Goal: Navigation & Orientation: Find specific page/section

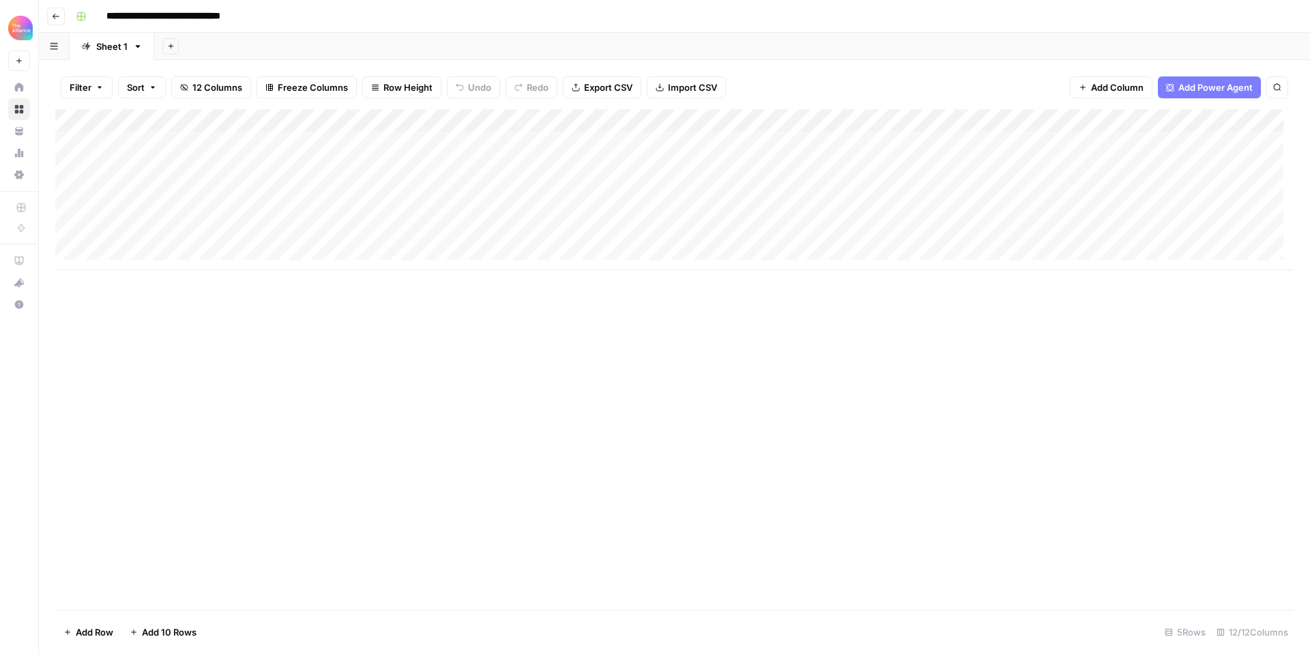
click at [137, 165] on div "Add Column" at bounding box center [674, 189] width 1238 height 161
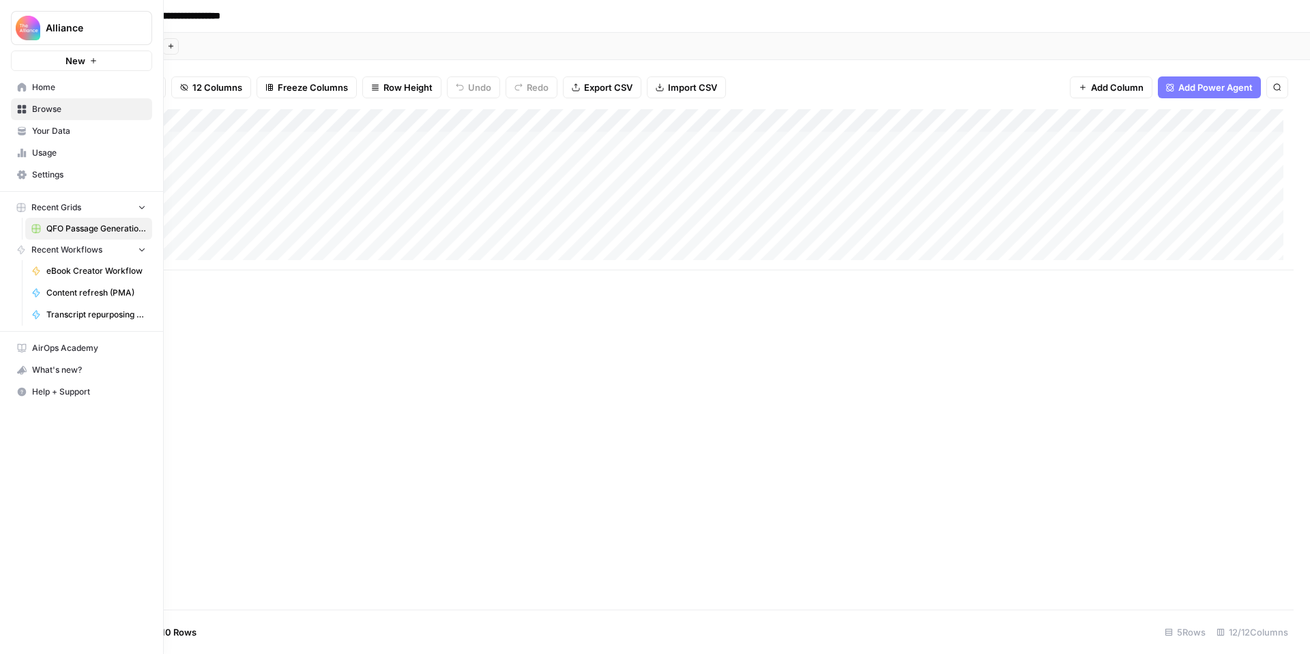
click at [38, 107] on span "Browse" at bounding box center [89, 109] width 114 height 12
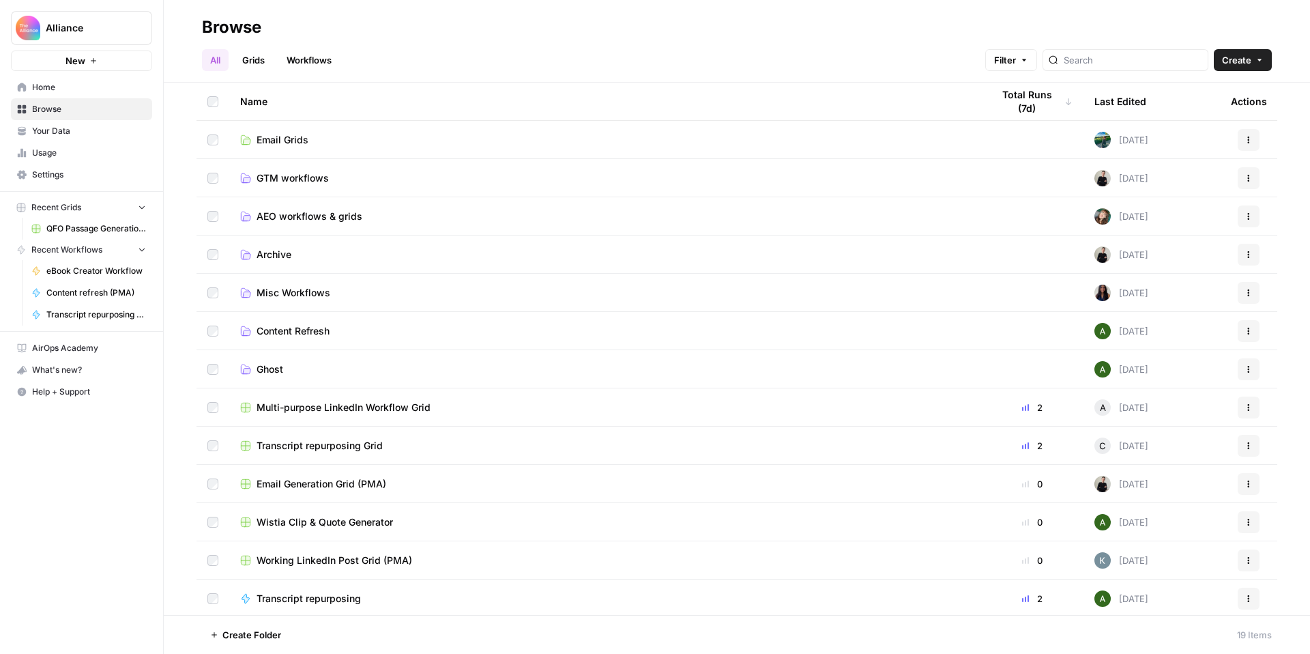
click at [527, 407] on div "Multi-purpose LinkedIn Workflow Grid" at bounding box center [605, 407] width 730 height 14
click at [57, 249] on span "QFO Passage Generation Grid (CSC)" at bounding box center [96, 250] width 100 height 12
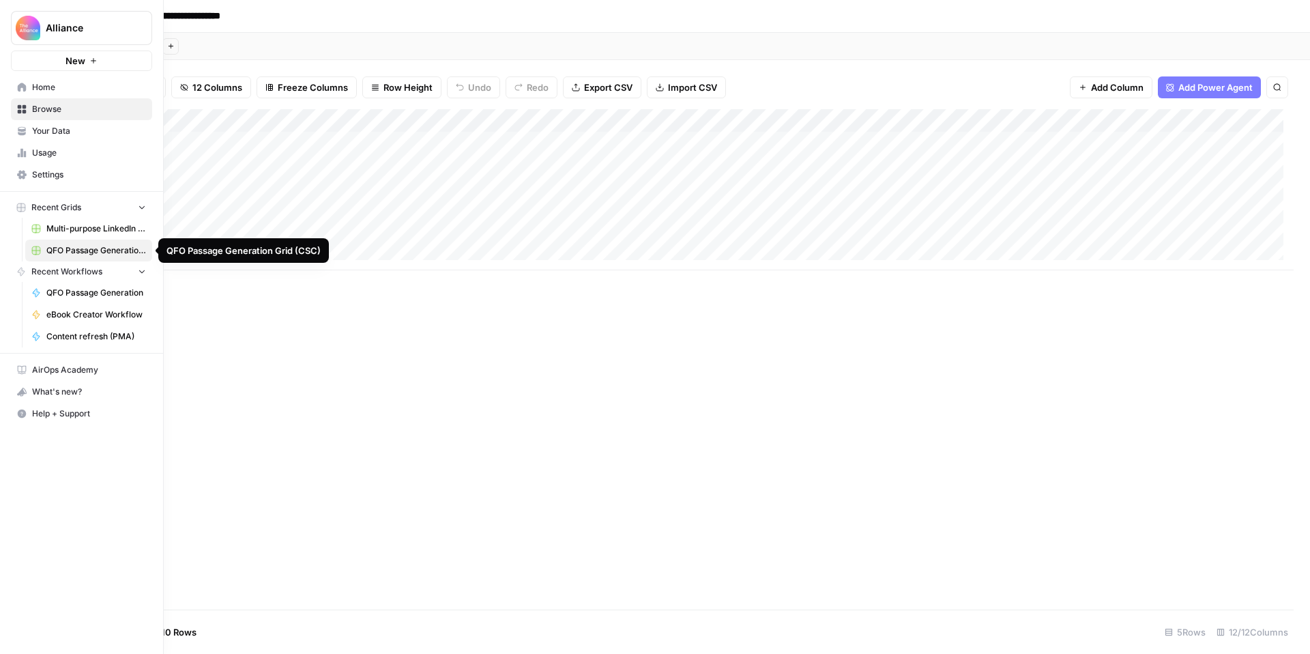
click at [69, 248] on span "QFO Passage Generation Grid (CSC)" at bounding box center [96, 250] width 100 height 12
